Goal: Task Accomplishment & Management: Use online tool/utility

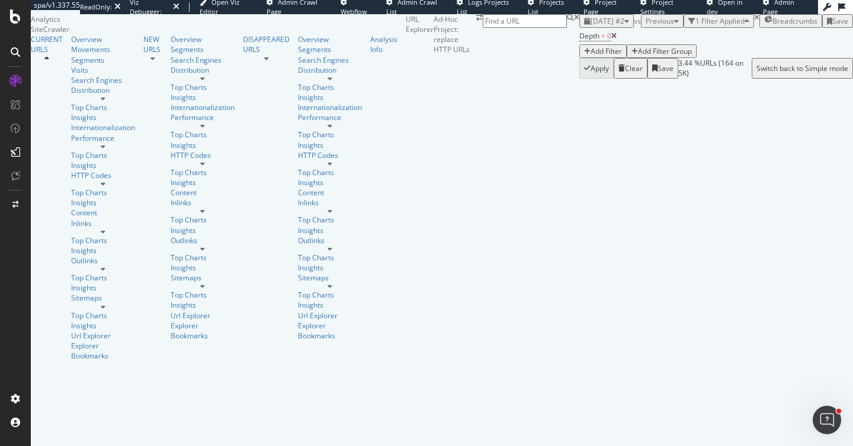
click at [655, 28] on div "[DATE] #2 vs Previous 1 Filter Applied Breadcrumbs Save" at bounding box center [716, 21] width 274 height 14
click at [653, 28] on div "2025 Sep. 17th #2 vs Previous 1 Filter Applied Breadcrumbs Save" at bounding box center [716, 21] width 274 height 14
click at [14, 20] on icon at bounding box center [15, 16] width 11 height 14
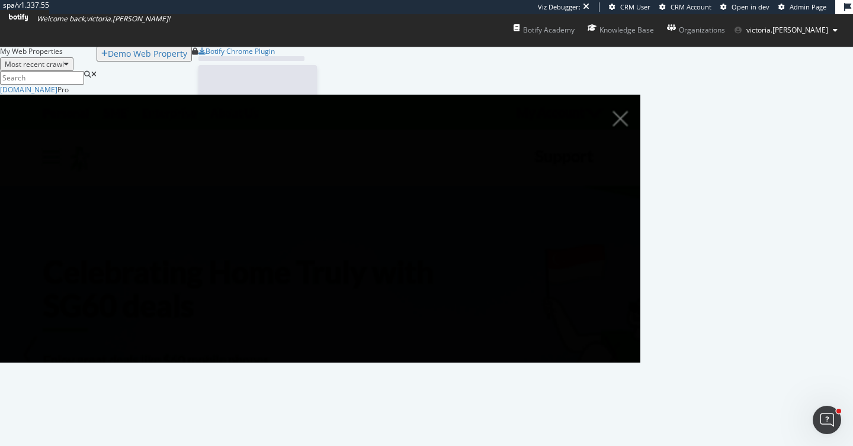
scroll to position [269, 631]
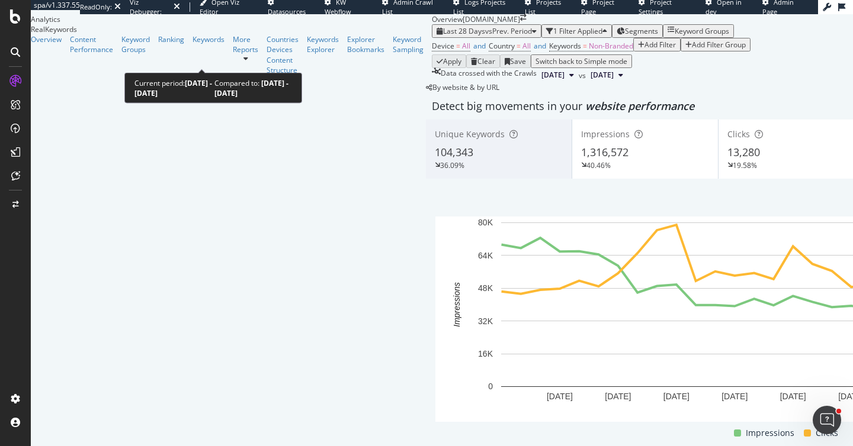
click at [443, 36] on span "Last 28 Days" at bounding box center [464, 31] width 42 height 10
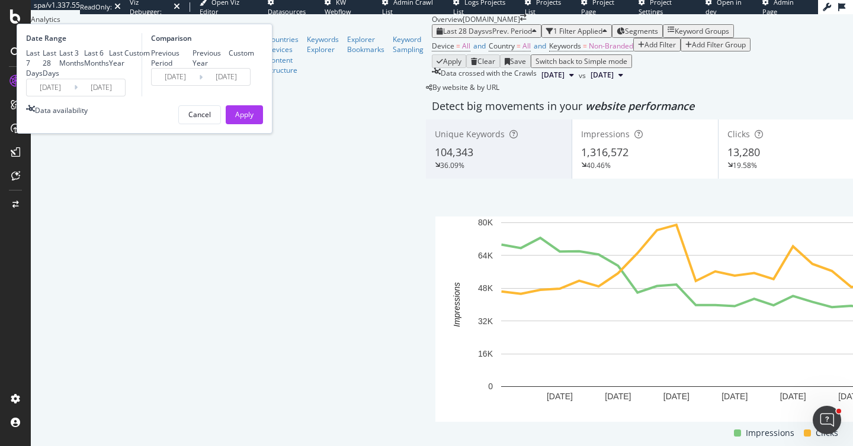
click at [124, 68] on div "Last Year" at bounding box center [116, 58] width 15 height 20
type input "2024/10/03"
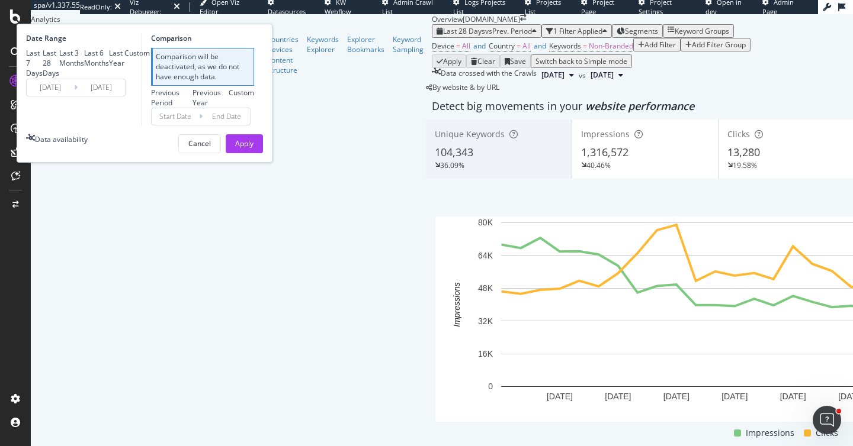
click at [74, 96] on input "2024/10/03" at bounding box center [50, 87] width 47 height 17
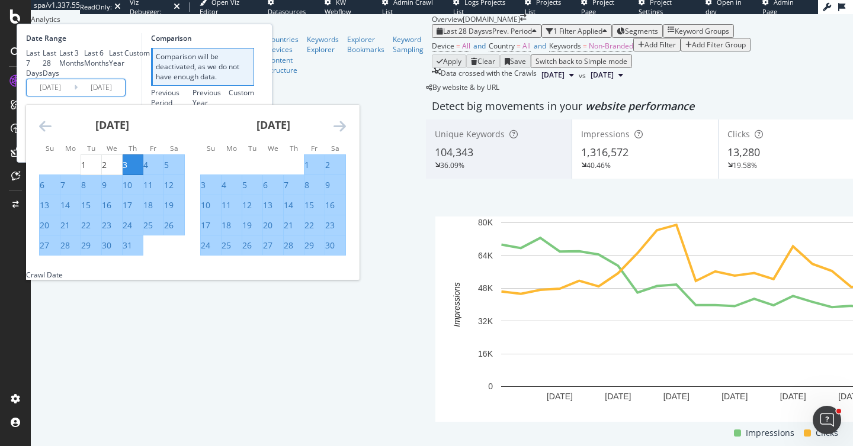
click at [353, 227] on div "November 2024 1 2 3 4 5 6 7 8 9 10 11 12 13 14 15 16 17 18 19 20 21 22 23 24 25…" at bounding box center [272, 181] width 161 height 152
click at [346, 133] on icon "Move forward to switch to the next month." at bounding box center [339, 126] width 12 height 14
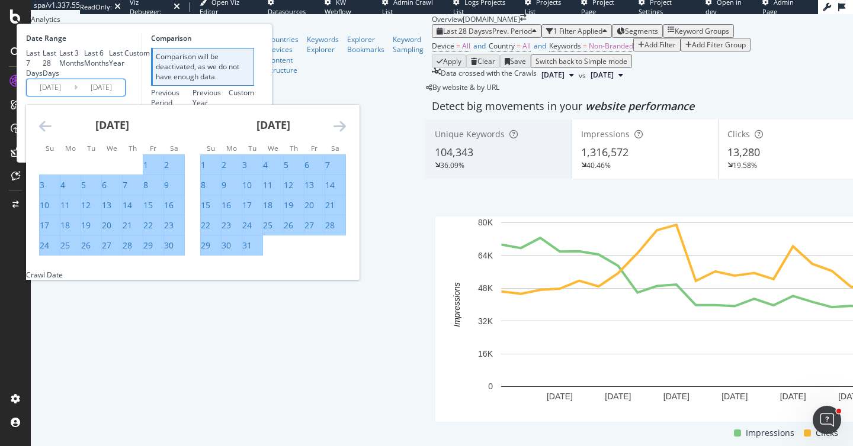
click at [346, 133] on icon "Move forward to switch to the next month." at bounding box center [339, 126] width 12 height 14
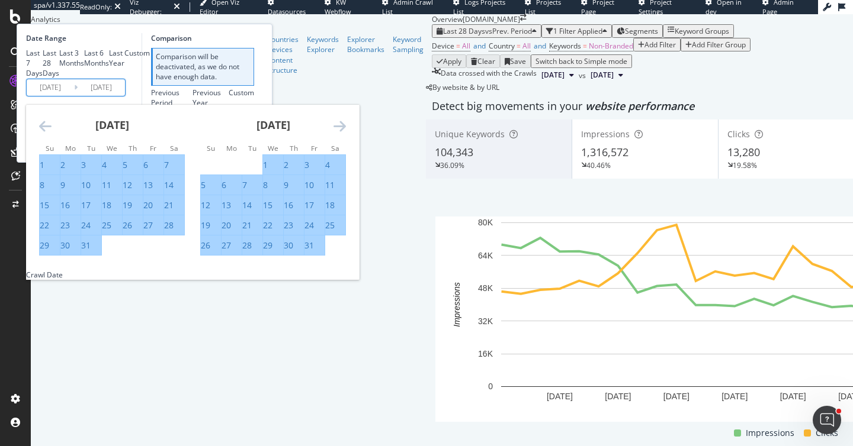
click at [268, 171] on div "1" at bounding box center [265, 165] width 5 height 12
type input "2025/01/01"
type input "2024/04/01"
type input "2024/12/31"
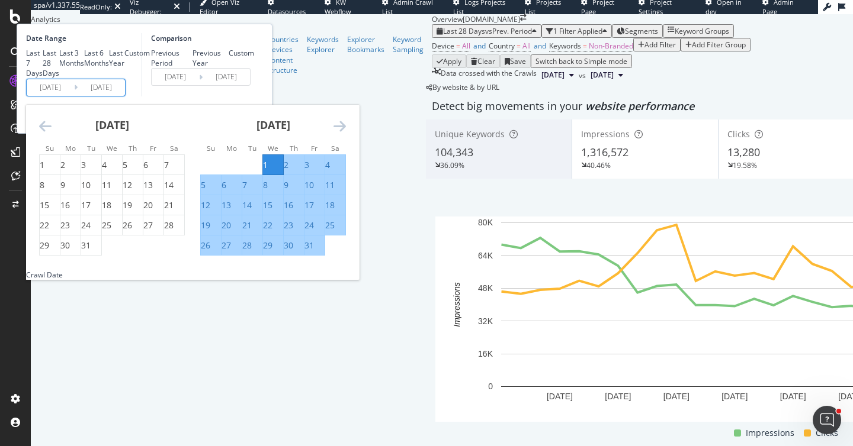
click at [254, 97] on div "Comparison Previous Period Previous Year Custom 2024/04/01 Navigate forward to …" at bounding box center [198, 64] width 113 height 63
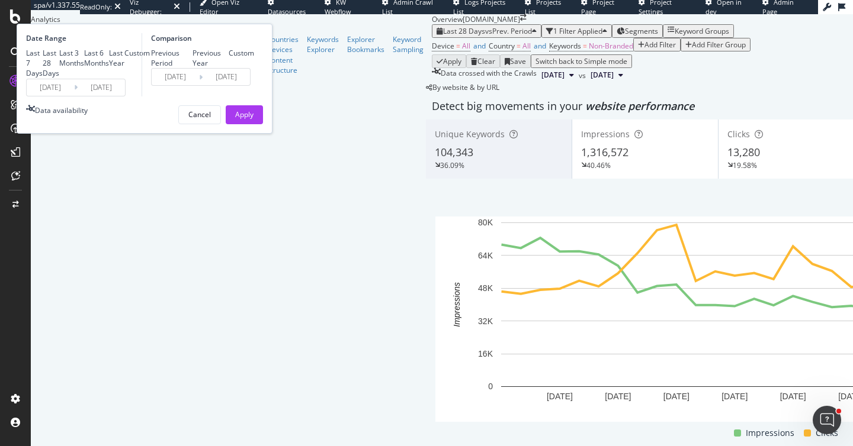
click at [229, 68] on div "Previous Year" at bounding box center [210, 58] width 37 height 20
type input "2024/01/03"
type input "2024/10/03"
click at [253, 124] on div "Apply" at bounding box center [244, 115] width 18 height 18
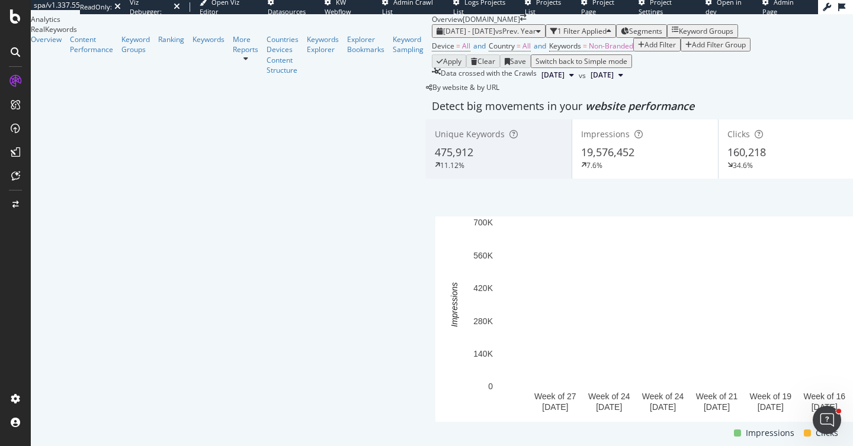
scroll to position [75, 0]
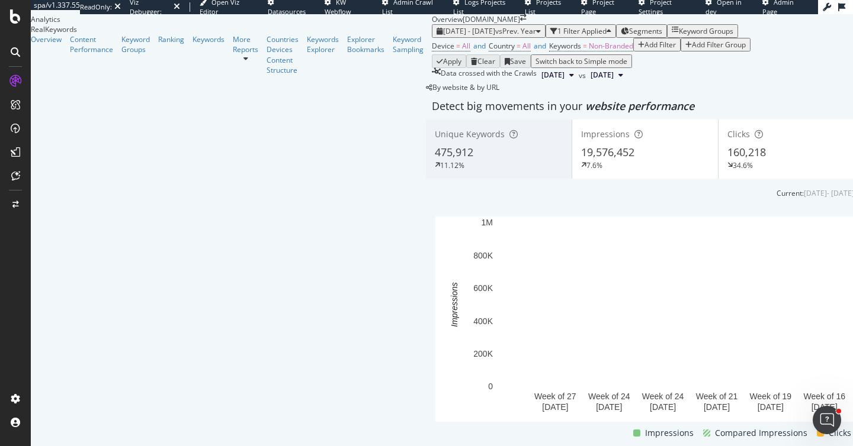
scroll to position [1429, 0]
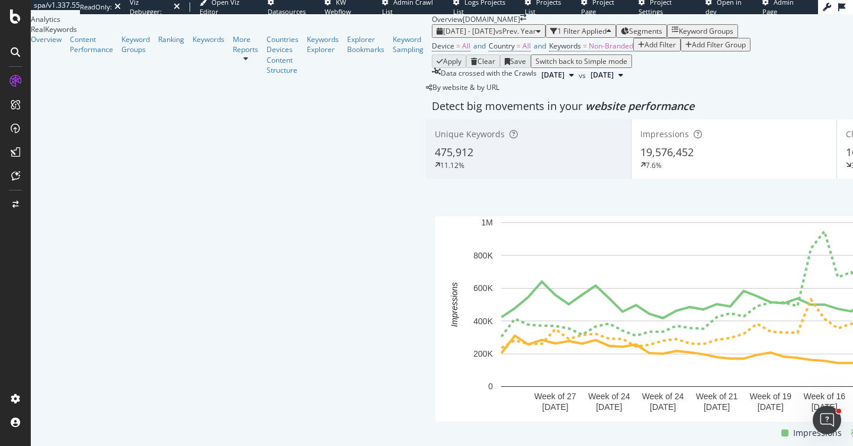
click at [644, 50] on div "Add Filter" at bounding box center [659, 45] width 31 height 10
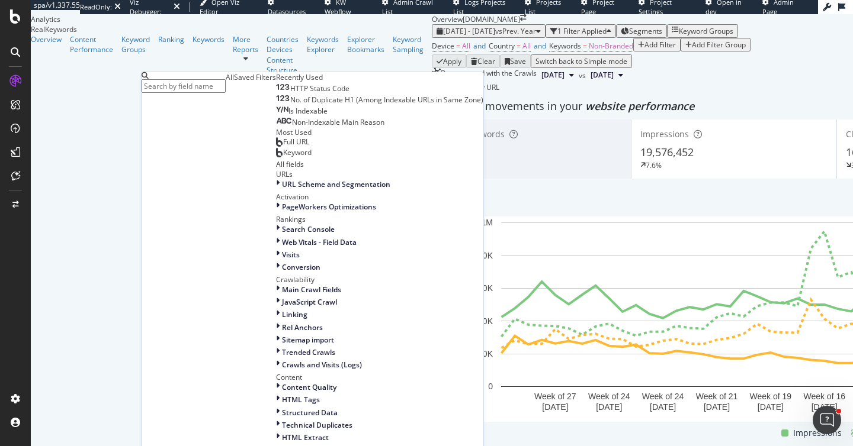
click at [276, 158] on div "Keyword" at bounding box center [294, 152] width 36 height 9
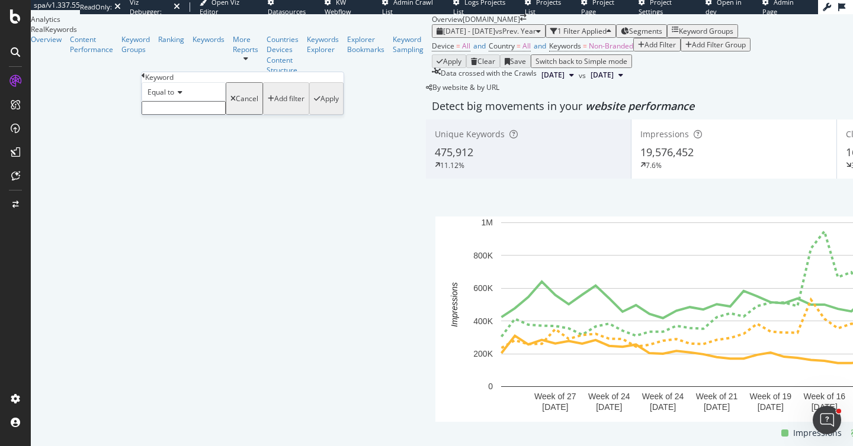
click at [166, 101] on div "Equal to" at bounding box center [184, 91] width 84 height 19
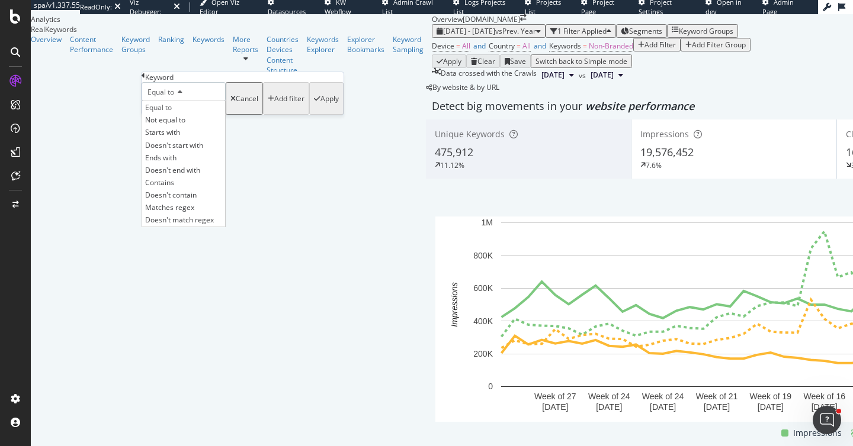
drag, startPoint x: 191, startPoint y: 228, endPoint x: 181, endPoint y: 144, distance: 84.1
click at [191, 189] on div "Contains" at bounding box center [183, 182] width 83 height 12
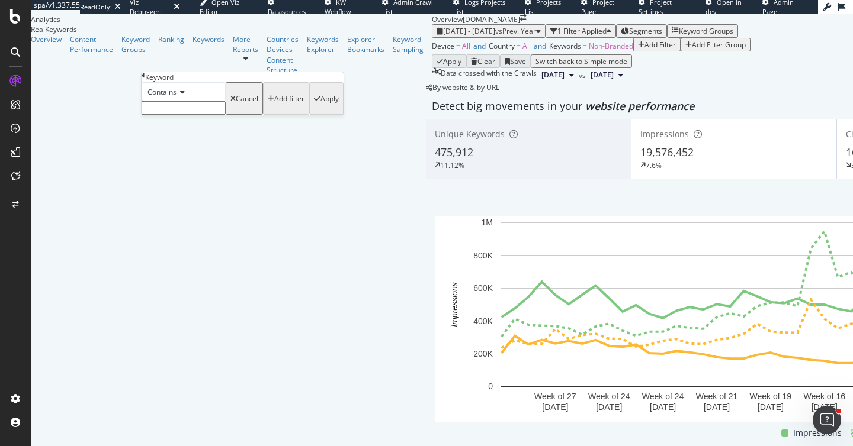
click at [181, 115] on input "text" at bounding box center [184, 108] width 84 height 14
type input "nextflix"
click at [181, 96] on icon at bounding box center [180, 92] width 8 height 7
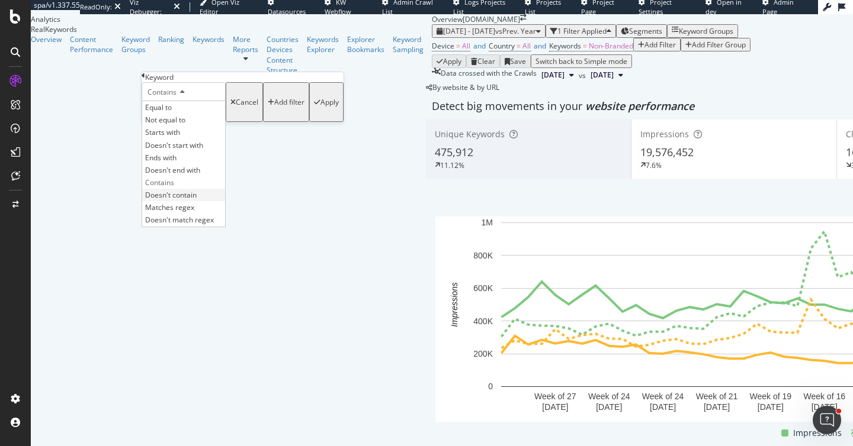
click at [196, 200] on span "Doesn't contain" at bounding box center [171, 195] width 52 height 10
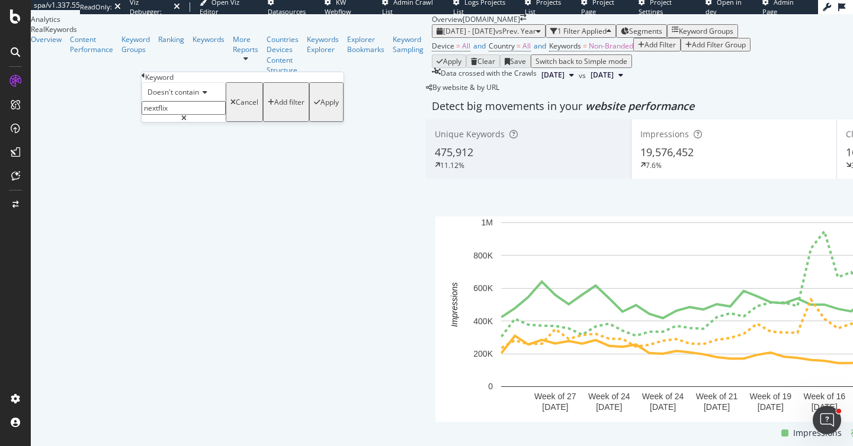
click at [320, 107] on div "Apply" at bounding box center [329, 102] width 18 height 10
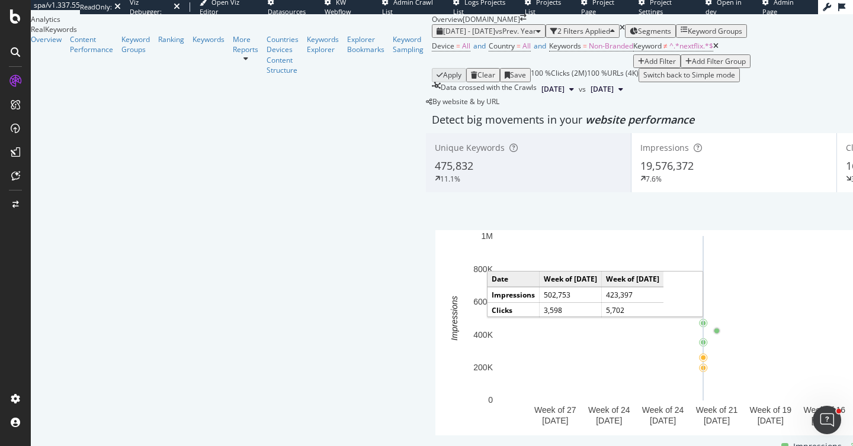
scroll to position [109, 0]
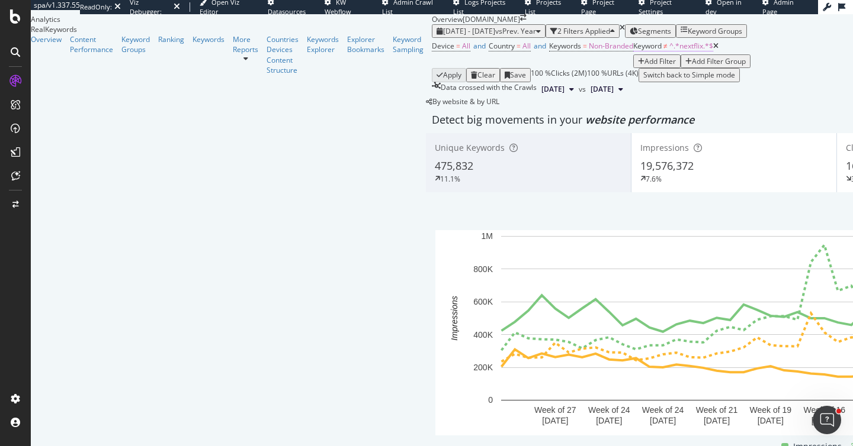
click at [633, 51] on span "Keyword" at bounding box center [647, 46] width 28 height 10
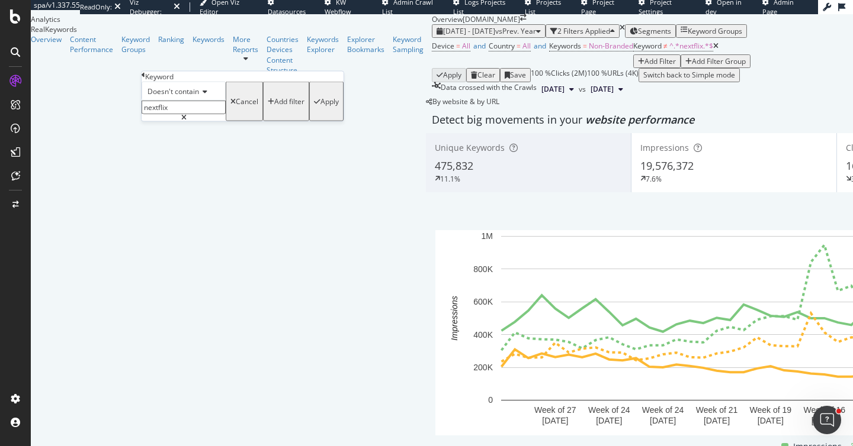
click at [169, 114] on input "nextflix" at bounding box center [184, 108] width 84 height 14
type input "netflix"
click at [320, 107] on div "Apply" at bounding box center [329, 102] width 18 height 10
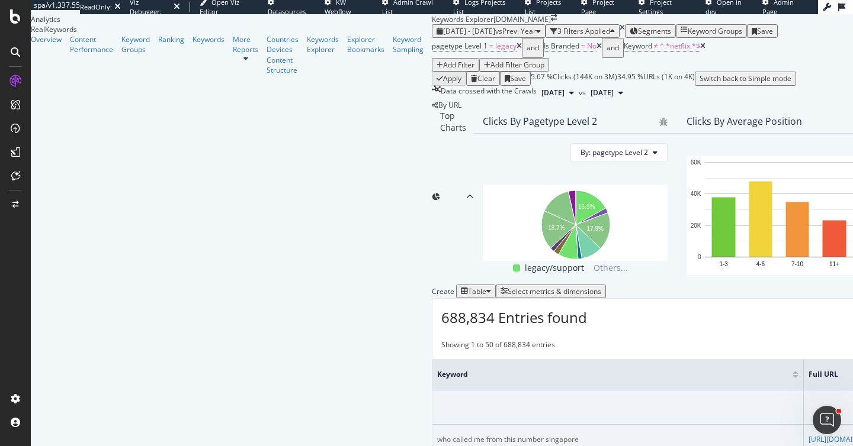
scroll to position [0, 344]
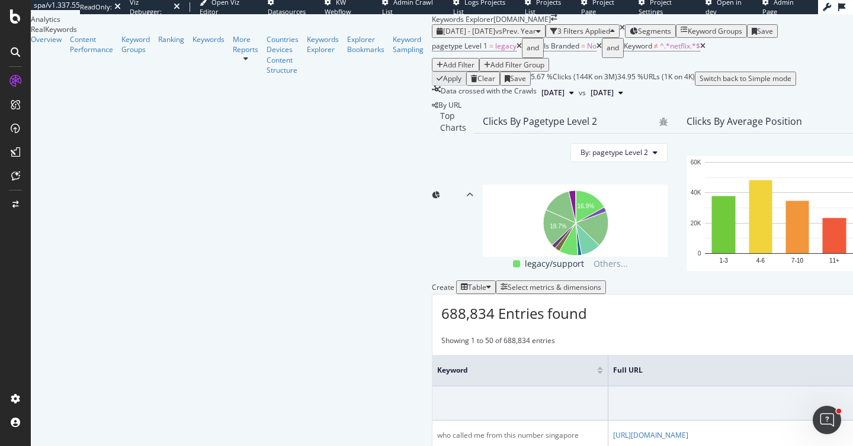
click at [687, 36] on div "Keyword Groups" at bounding box center [714, 31] width 54 height 10
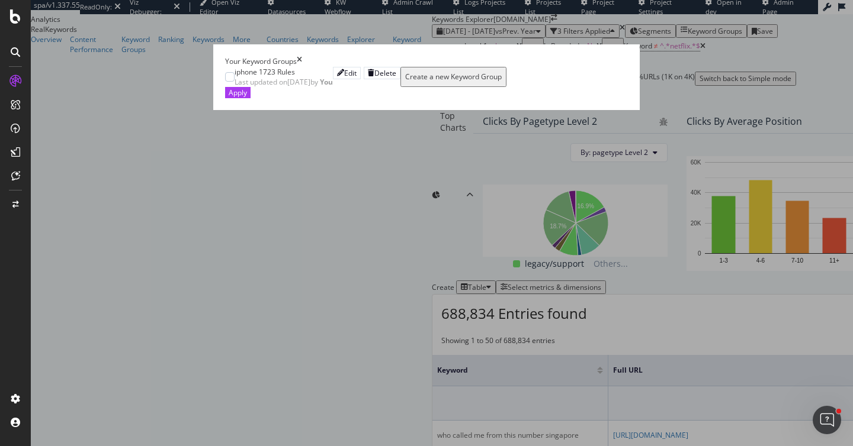
click at [405, 82] on div "Create a new Keyword Group" at bounding box center [453, 77] width 97 height 10
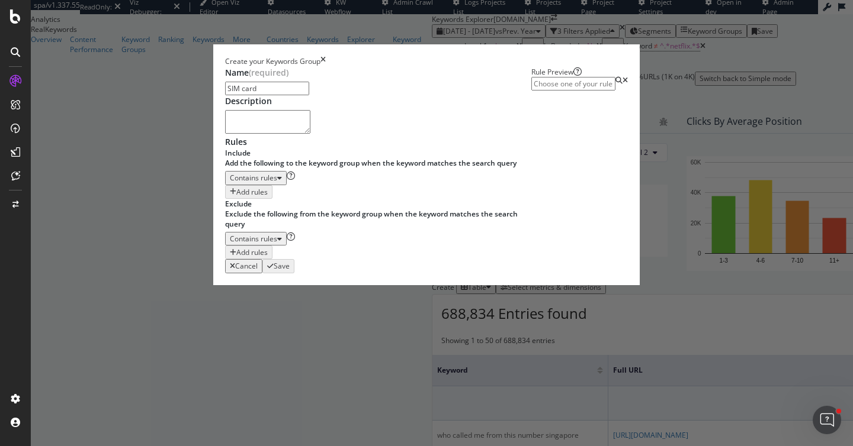
type input "SIM card"
click at [255, 221] on div "One Keyword per line: Keyword 1 Keyword 2 Keyword 3" at bounding box center [292, 204] width 75 height 34
type textarea "sim"
click at [531, 91] on input "modal" at bounding box center [573, 84] width 84 height 14
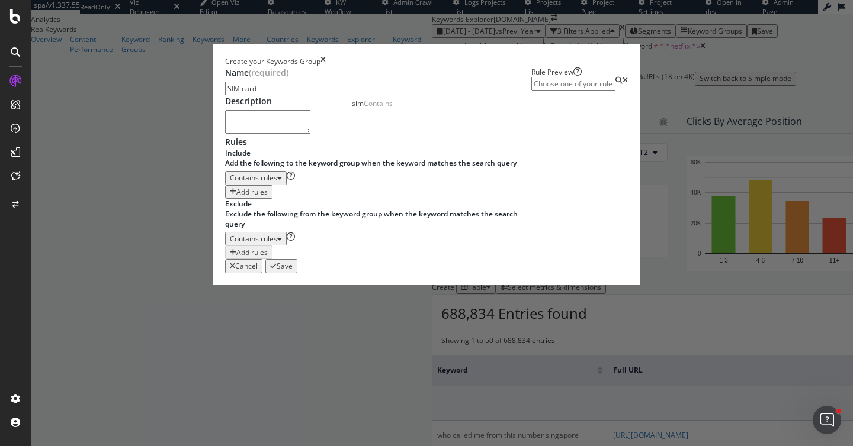
click at [393, 108] on div "sim Contains" at bounding box center [372, 103] width 41 height 10
type input "sim"
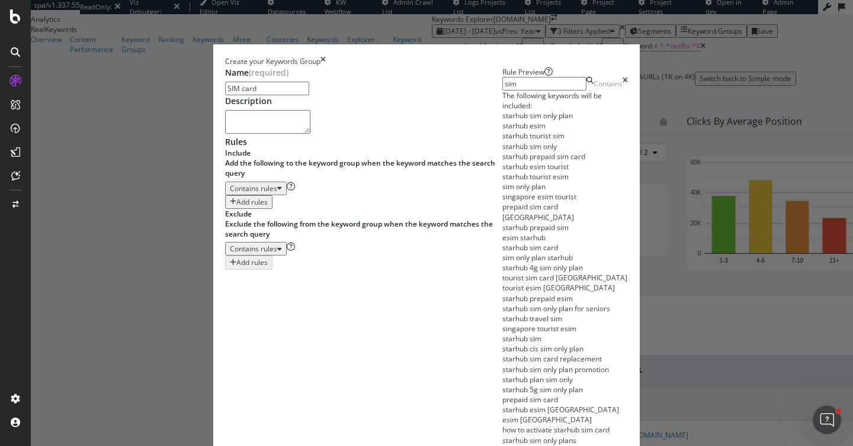
scroll to position [105, 0]
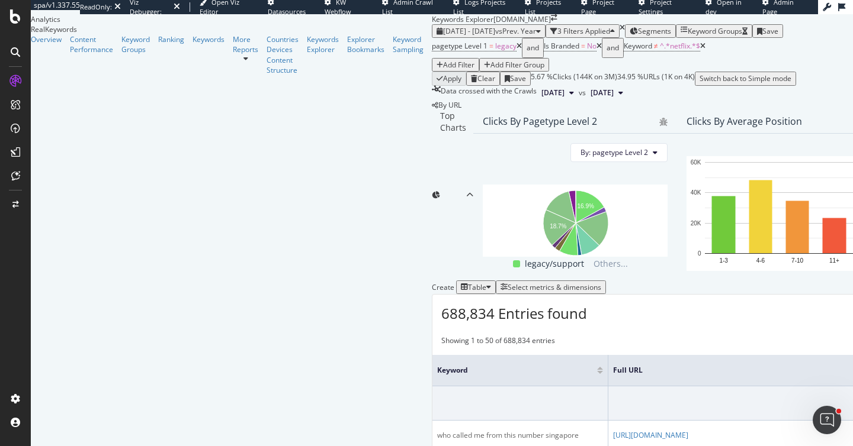
click at [687, 36] on div "Keyword Groups" at bounding box center [714, 31] width 54 height 10
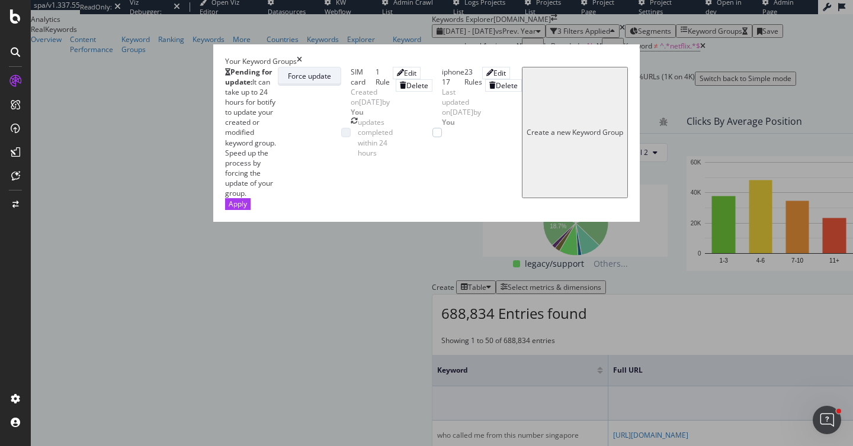
click at [331, 81] on div "Force update" at bounding box center [309, 76] width 43 height 10
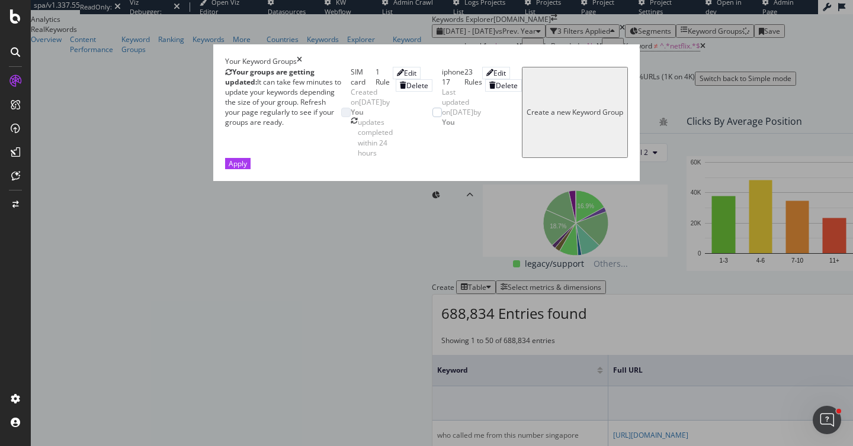
click at [5, 446] on icon "close toast" at bounding box center [2, 451] width 5 height 10
click at [302, 56] on icon "times" at bounding box center [299, 61] width 5 height 10
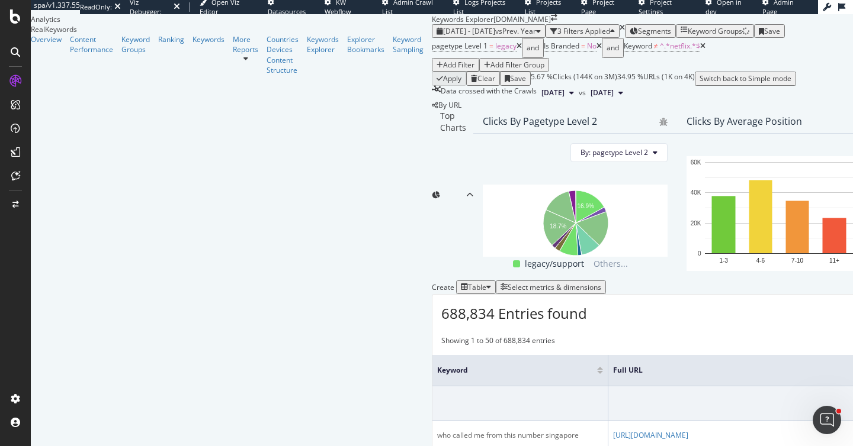
scroll to position [0, 0]
click at [62, 44] on div "Overview" at bounding box center [46, 39] width 31 height 10
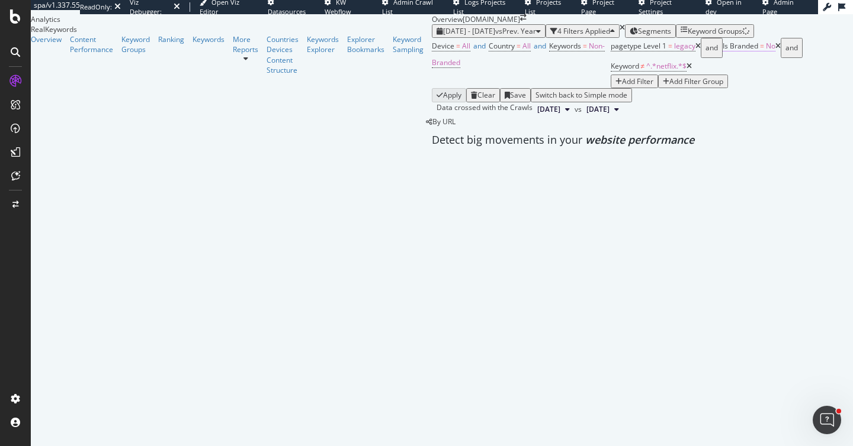
click at [775, 50] on icon at bounding box center [777, 46] width 5 height 7
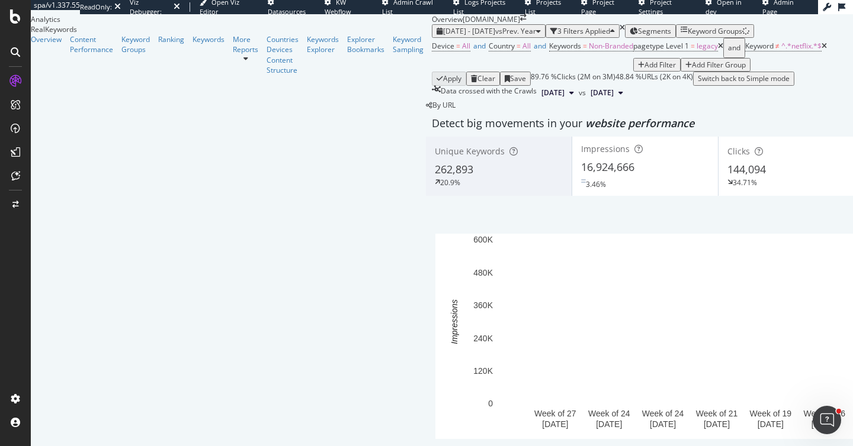
scroll to position [1294, 0]
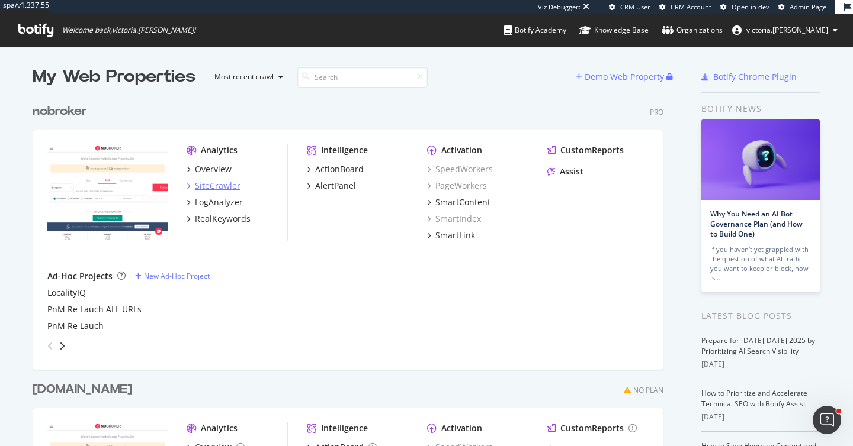
click at [211, 185] on div "SiteCrawler" at bounding box center [218, 186] width 46 height 12
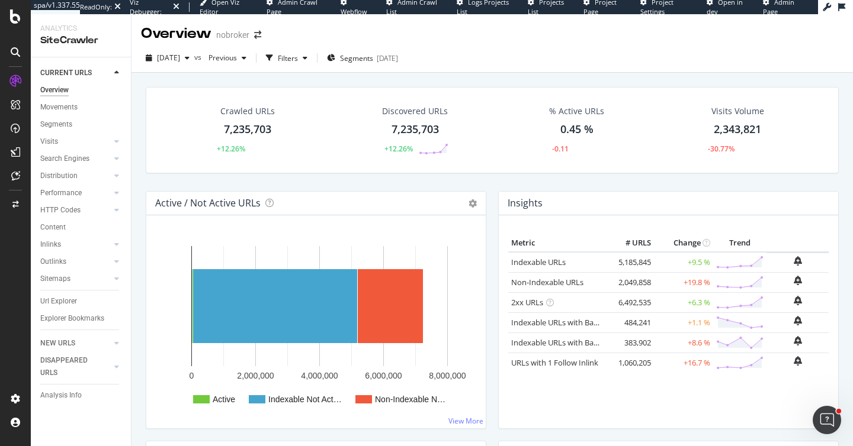
drag, startPoint x: 69, startPoint y: 301, endPoint x: 151, endPoint y: 212, distance: 121.1
click at [70, 301] on div "Url Explorer" at bounding box center [58, 301] width 37 height 12
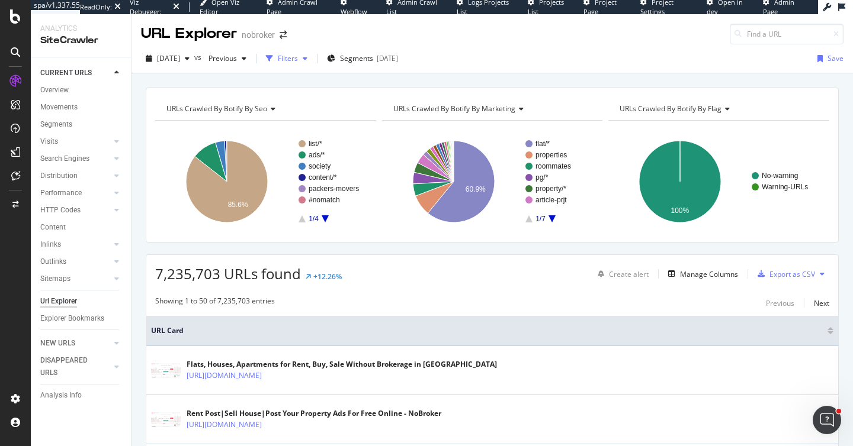
click at [300, 51] on div "Filters" at bounding box center [286, 59] width 51 height 18
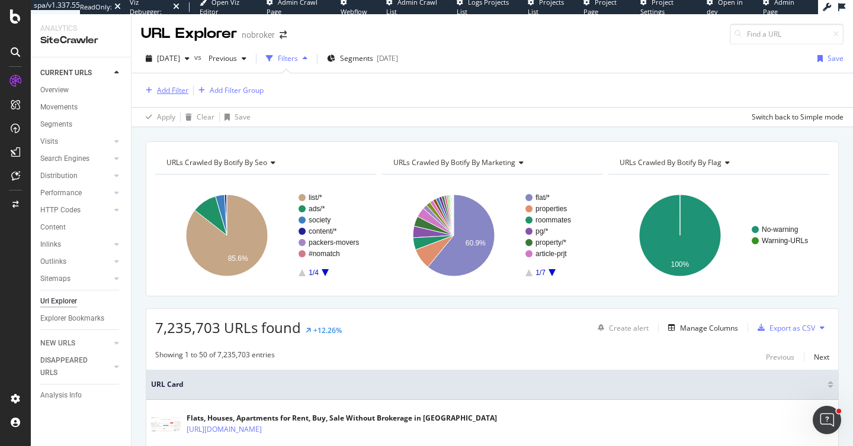
click at [182, 95] on div "Add Filter" at bounding box center [172, 90] width 31 height 10
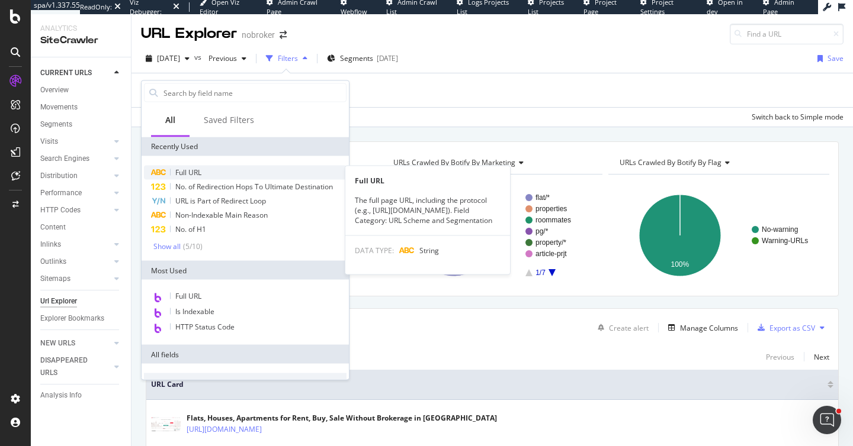
click at [199, 171] on span "Full URL" at bounding box center [188, 173] width 26 height 10
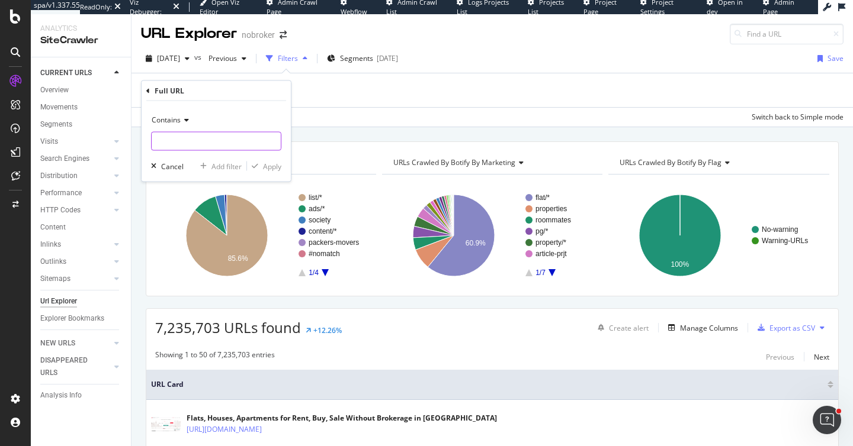
click at [189, 143] on input "text" at bounding box center [216, 141] width 129 height 19
type input "prjtl"
click at [261, 161] on div "Apply" at bounding box center [264, 166] width 34 height 11
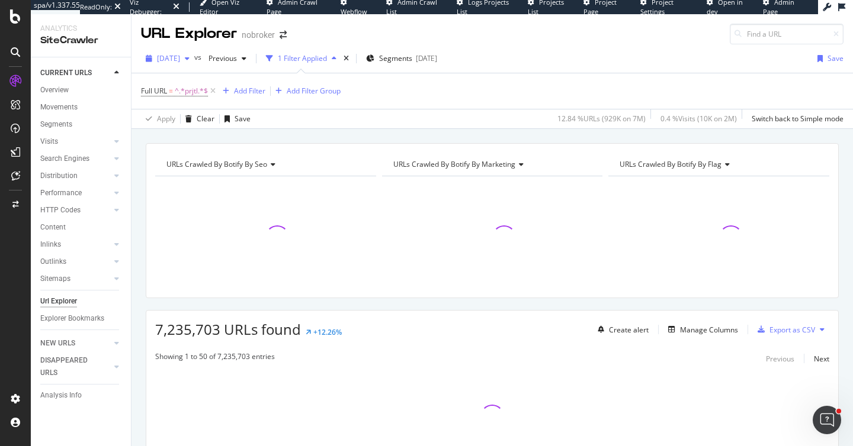
click at [180, 63] on span "2025 Sep. 1st" at bounding box center [168, 58] width 23 height 10
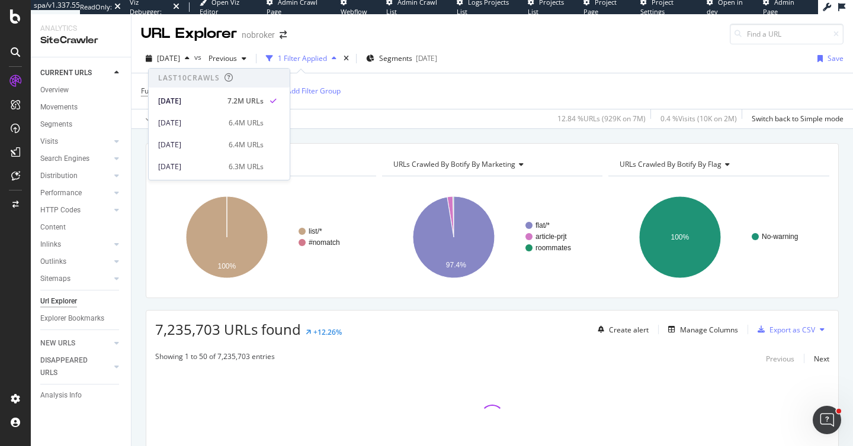
click at [543, 35] on div "URL Explorer nobroker" at bounding box center [491, 29] width 721 height 30
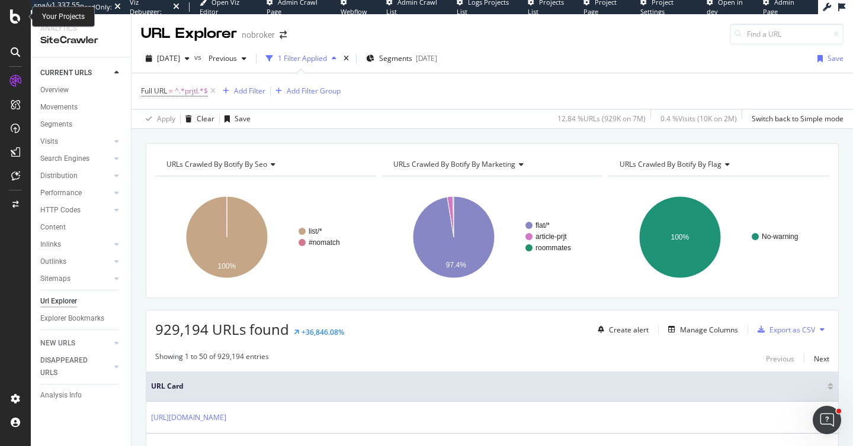
click at [11, 13] on icon at bounding box center [15, 16] width 11 height 14
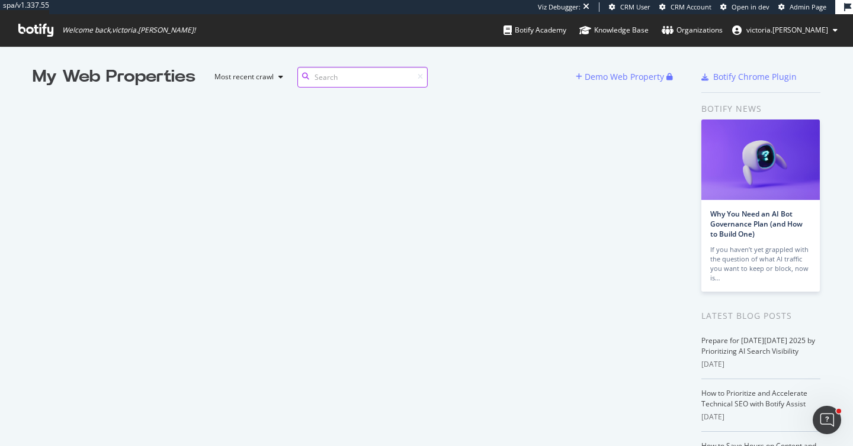
scroll to position [9, 9]
click at [34, 27] on icon at bounding box center [35, 30] width 35 height 13
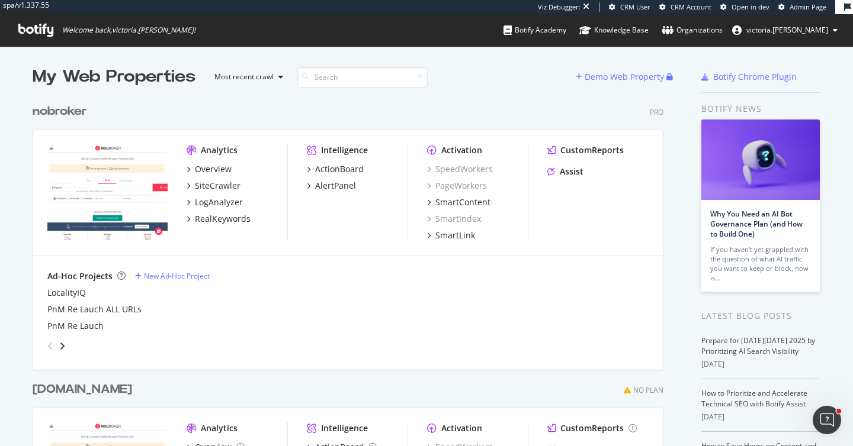
click at [55, 118] on div "nobroker" at bounding box center [60, 111] width 54 height 17
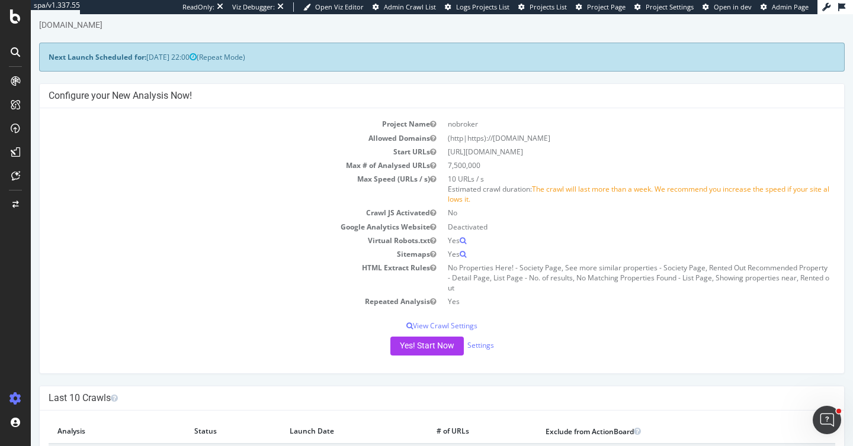
scroll to position [101, 0]
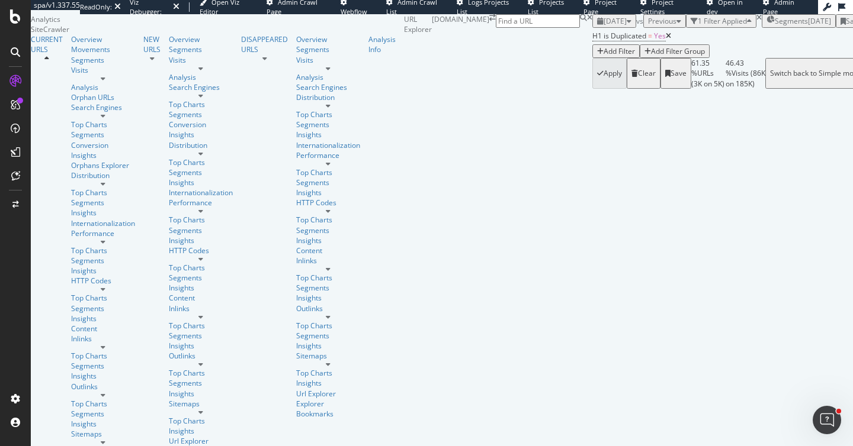
scroll to position [182, 0]
